Goal: Task Accomplishment & Management: Use online tool/utility

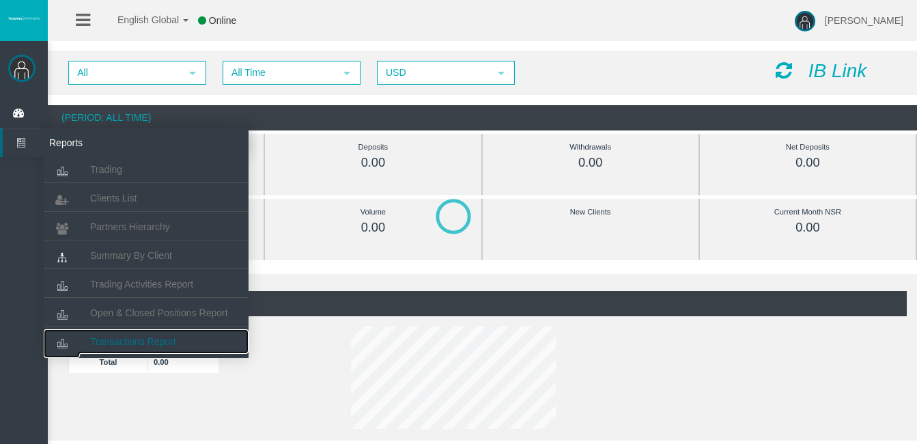
click at [144, 346] on link "Transactions Report" at bounding box center [146, 341] width 205 height 25
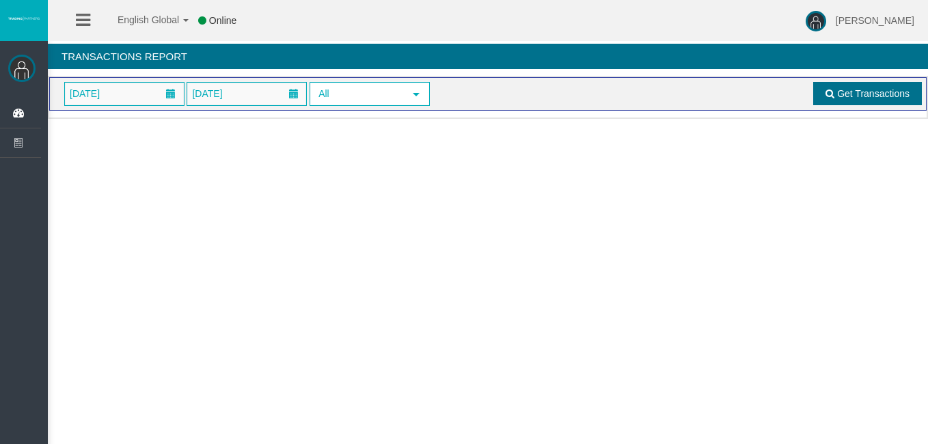
click at [868, 94] on span "Get Transactions" at bounding box center [873, 93] width 72 height 11
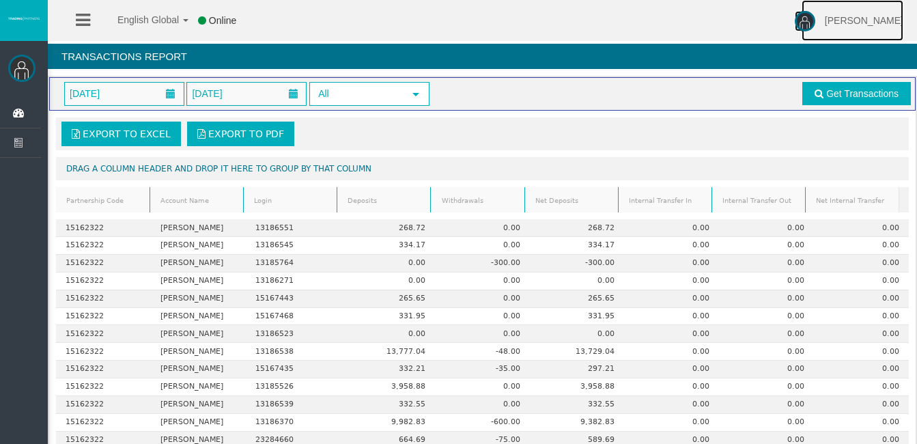
click at [816, 20] on img at bounding box center [805, 21] width 20 height 20
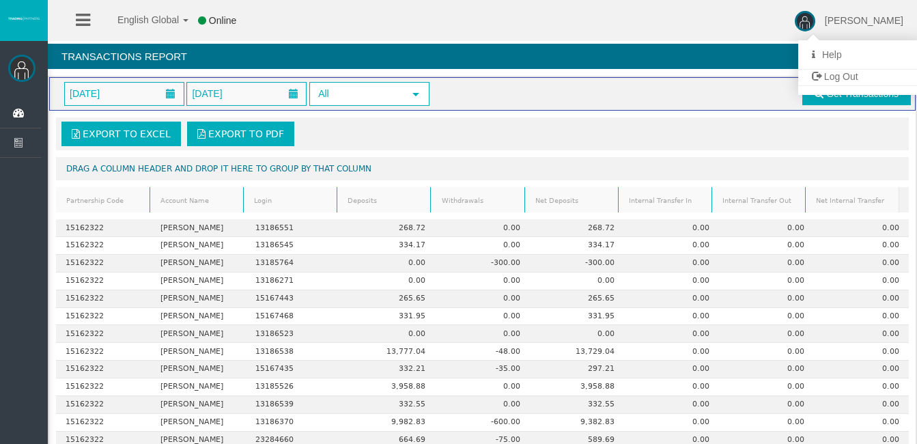
click at [859, 75] on span "Log Out" at bounding box center [841, 76] width 34 height 11
